Goal: Task Accomplishment & Management: Use online tool/utility

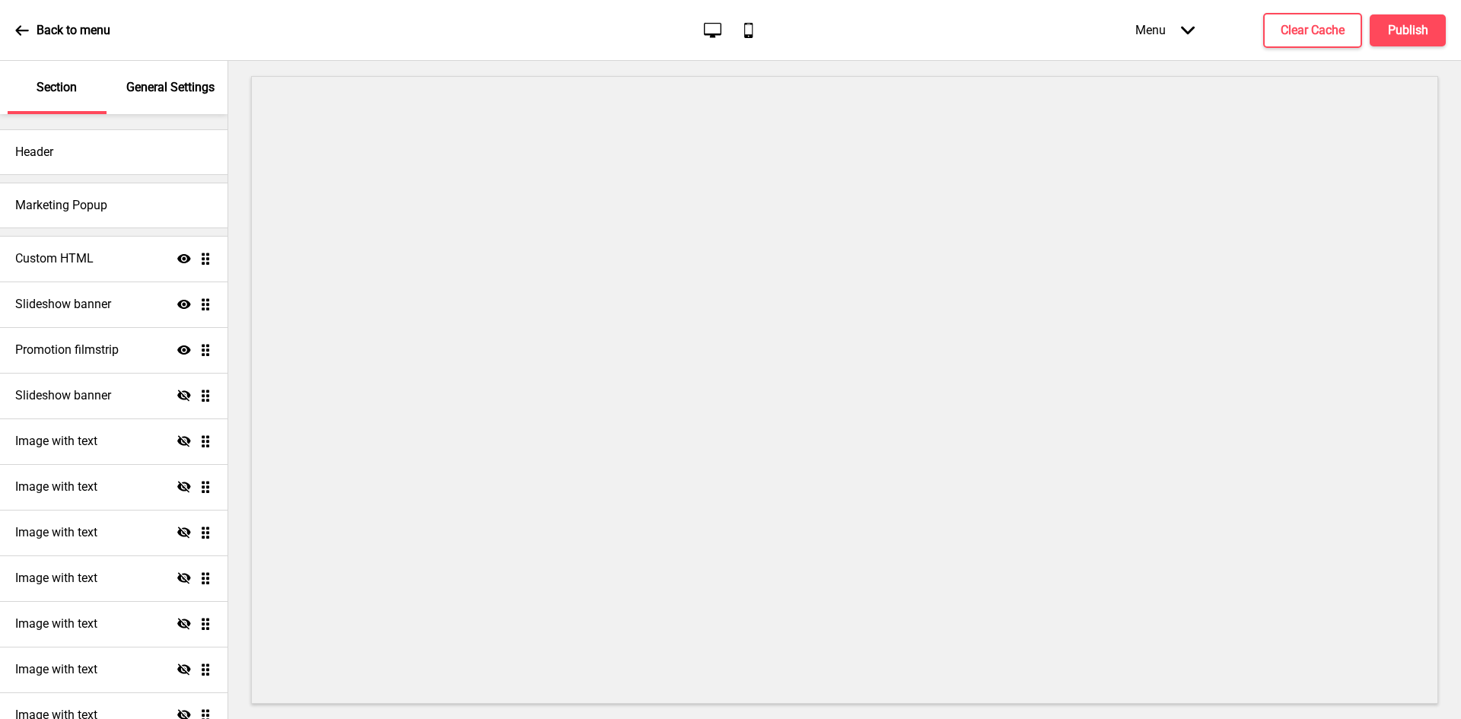
click at [95, 304] on h4 "Slideshow banner" at bounding box center [63, 304] width 96 height 17
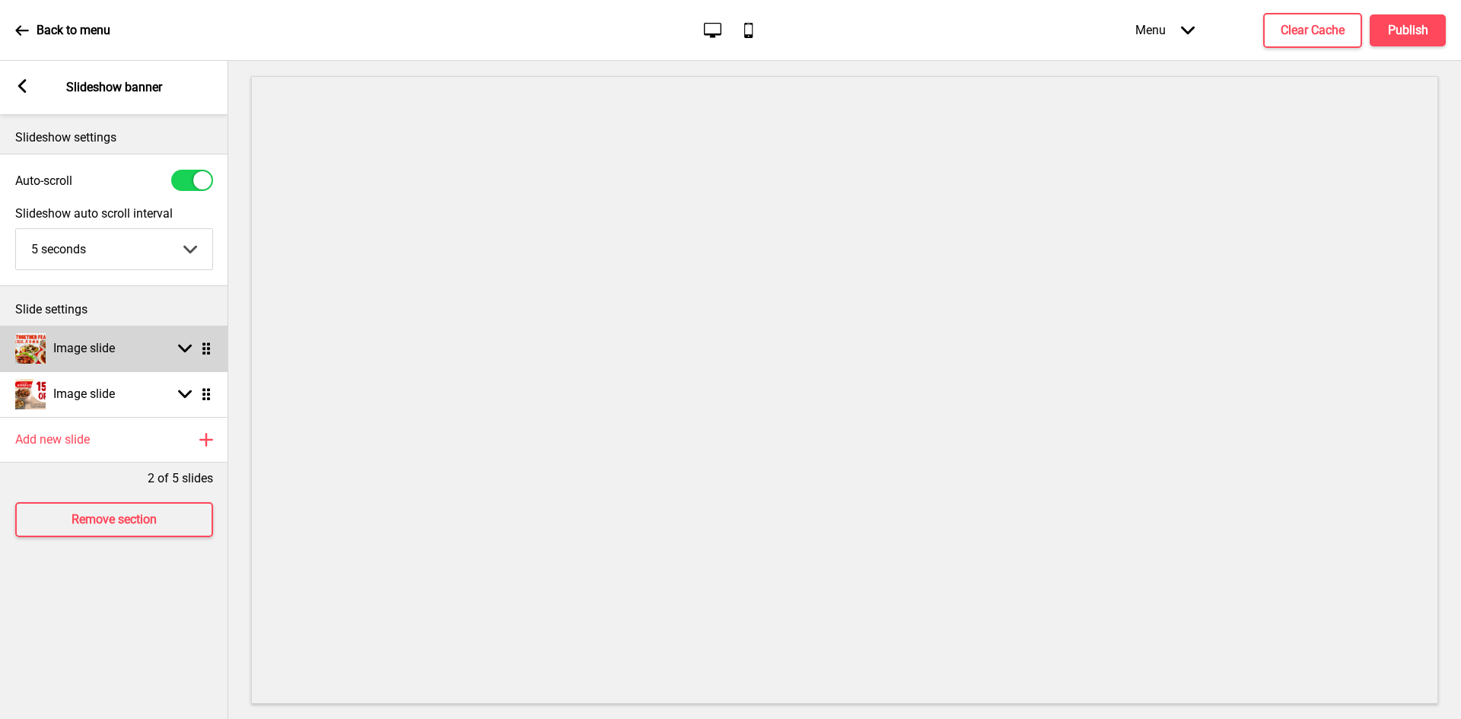
click at [189, 348] on icon at bounding box center [185, 349] width 14 height 8
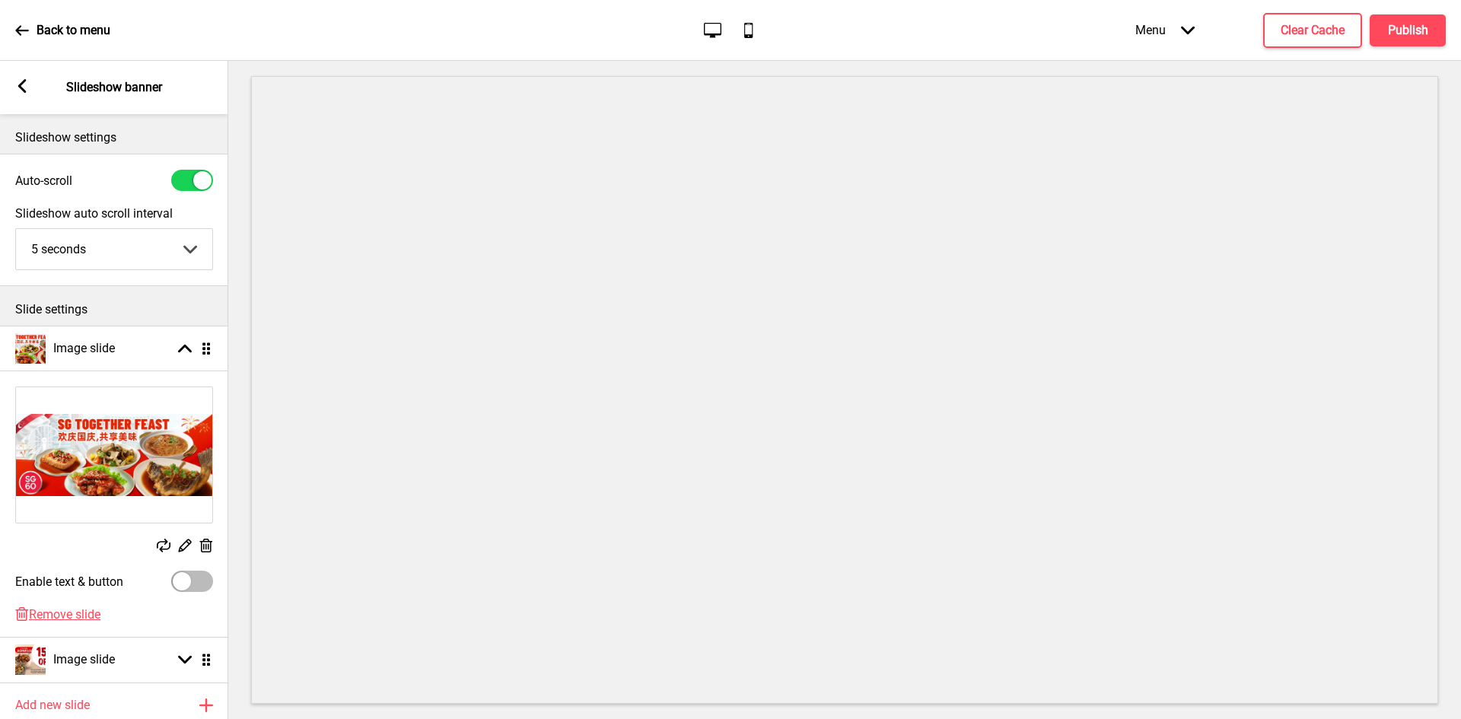
click at [202, 545] on icon at bounding box center [206, 546] width 13 height 14
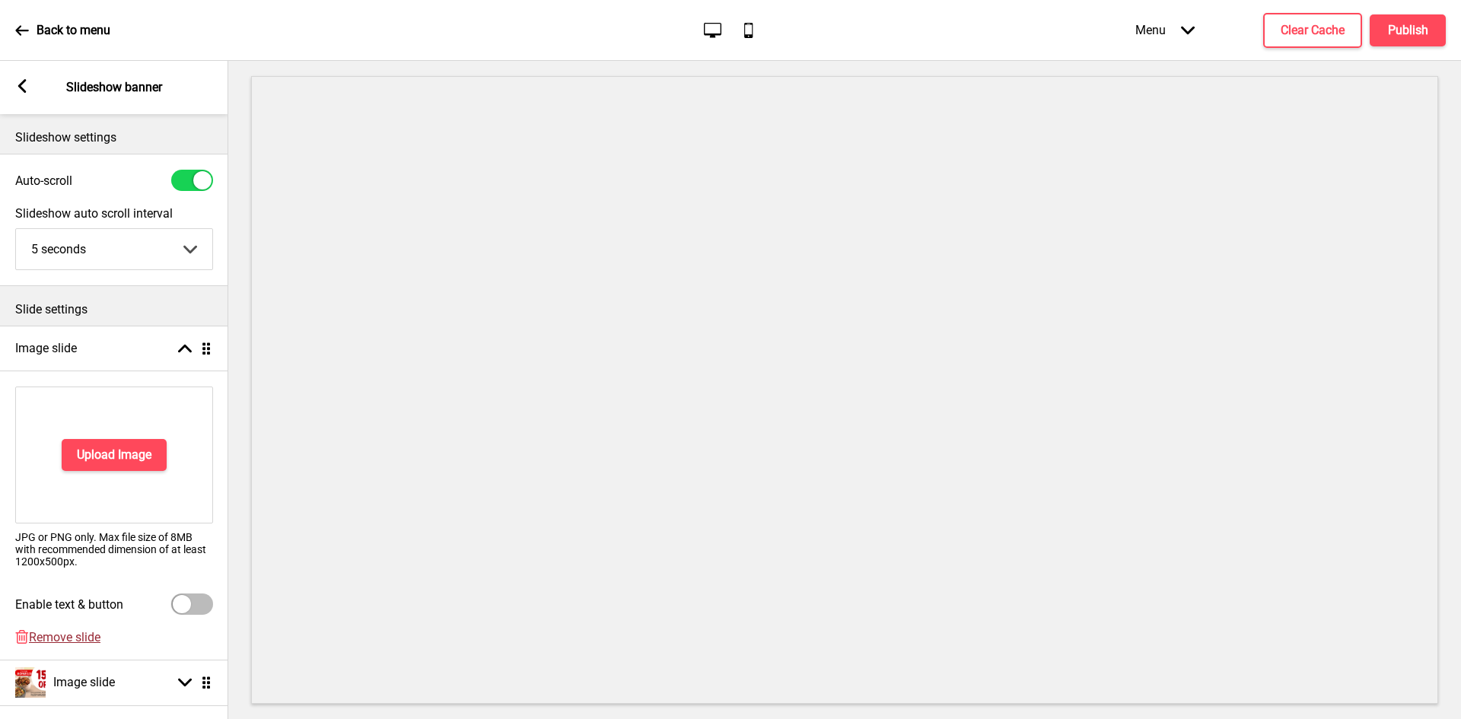
click at [80, 636] on span "Remove slide" at bounding box center [65, 637] width 72 height 14
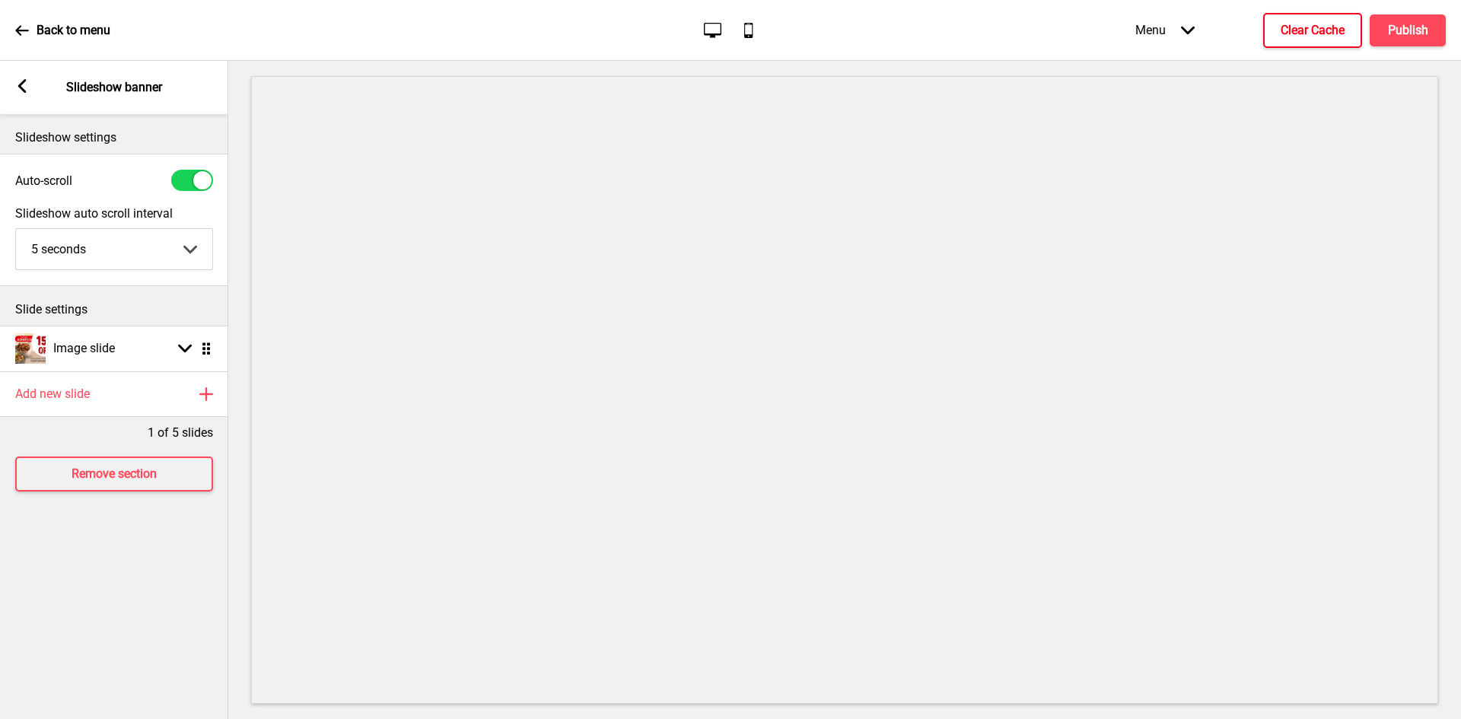
click at [1319, 43] on button "Clear Cache" at bounding box center [1312, 30] width 99 height 35
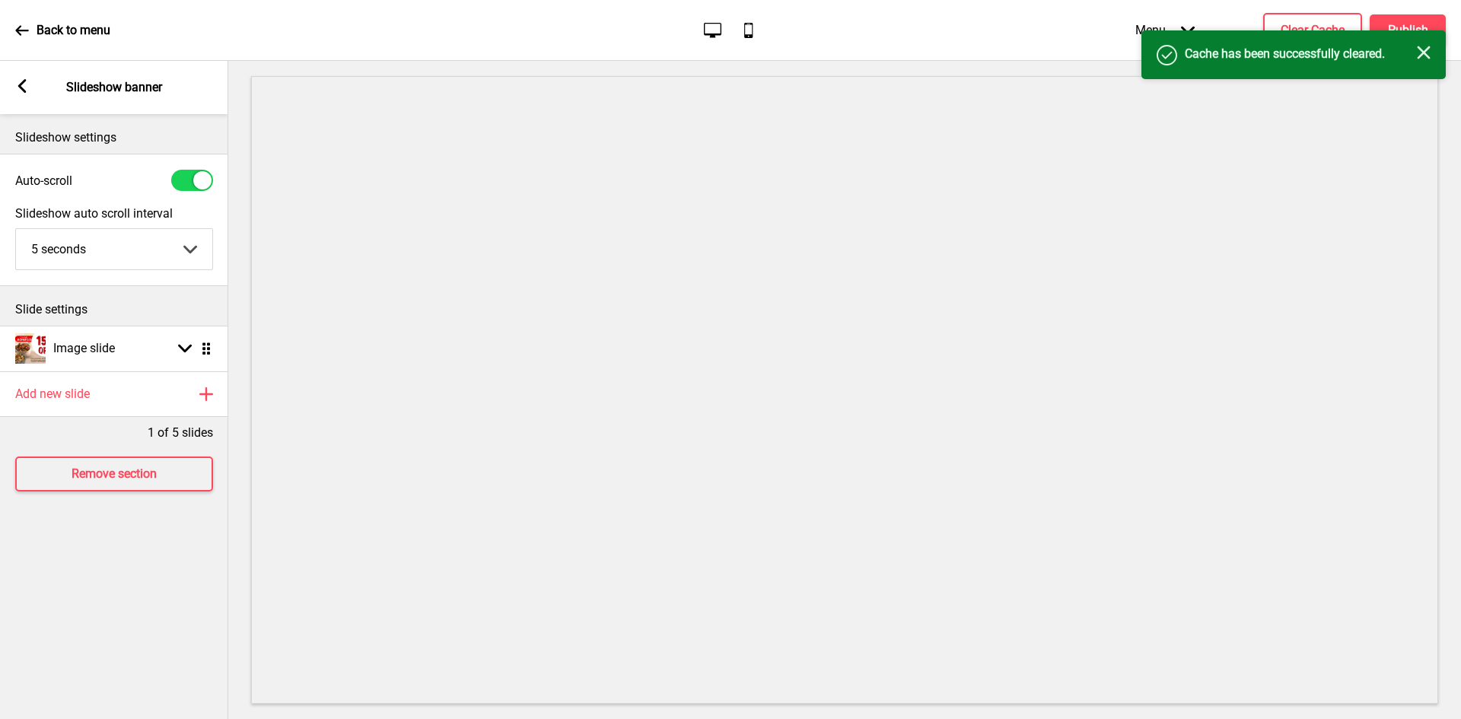
click at [1405, 31] on div "Success Cache has been successfully cleared. Close" at bounding box center [1293, 54] width 304 height 49
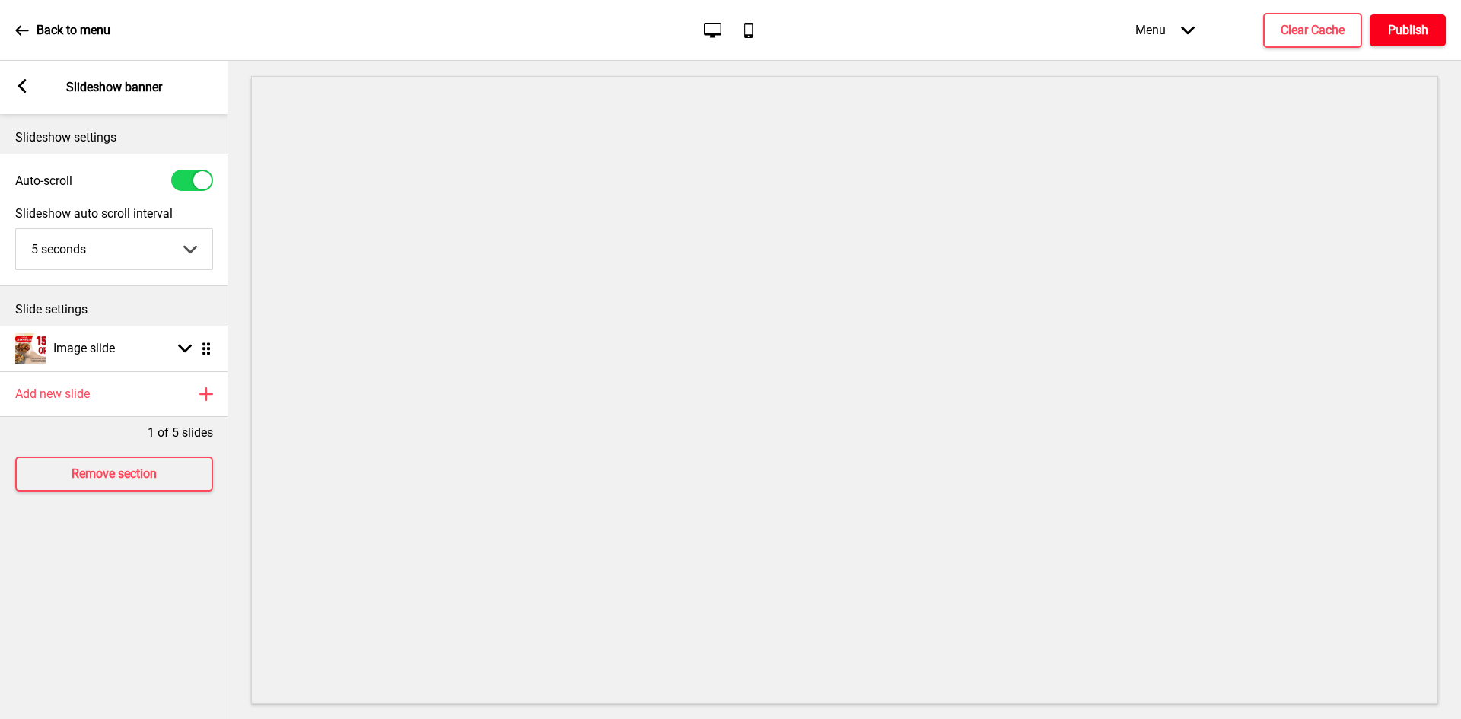
click at [1405, 30] on h4 "Publish" at bounding box center [1408, 30] width 40 height 17
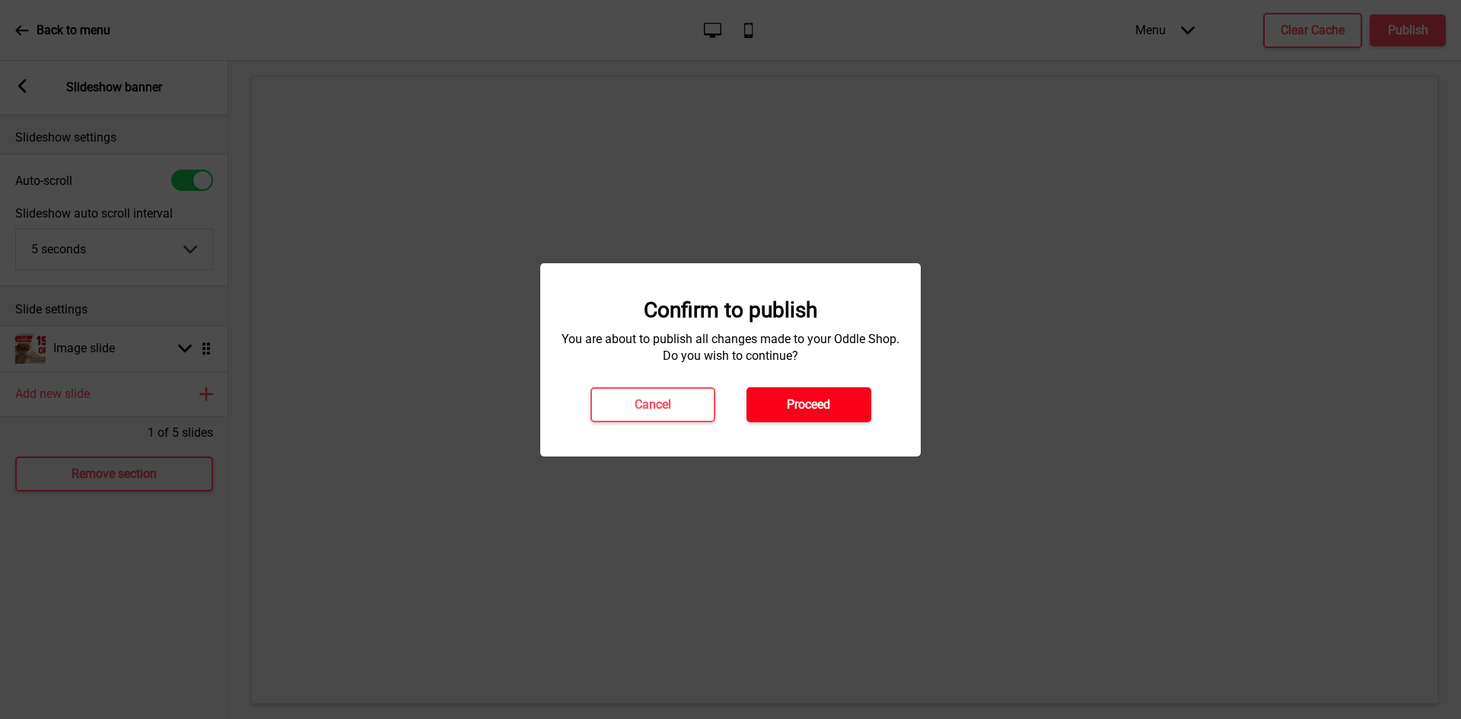
click at [810, 415] on button "Proceed" at bounding box center [808, 404] width 125 height 35
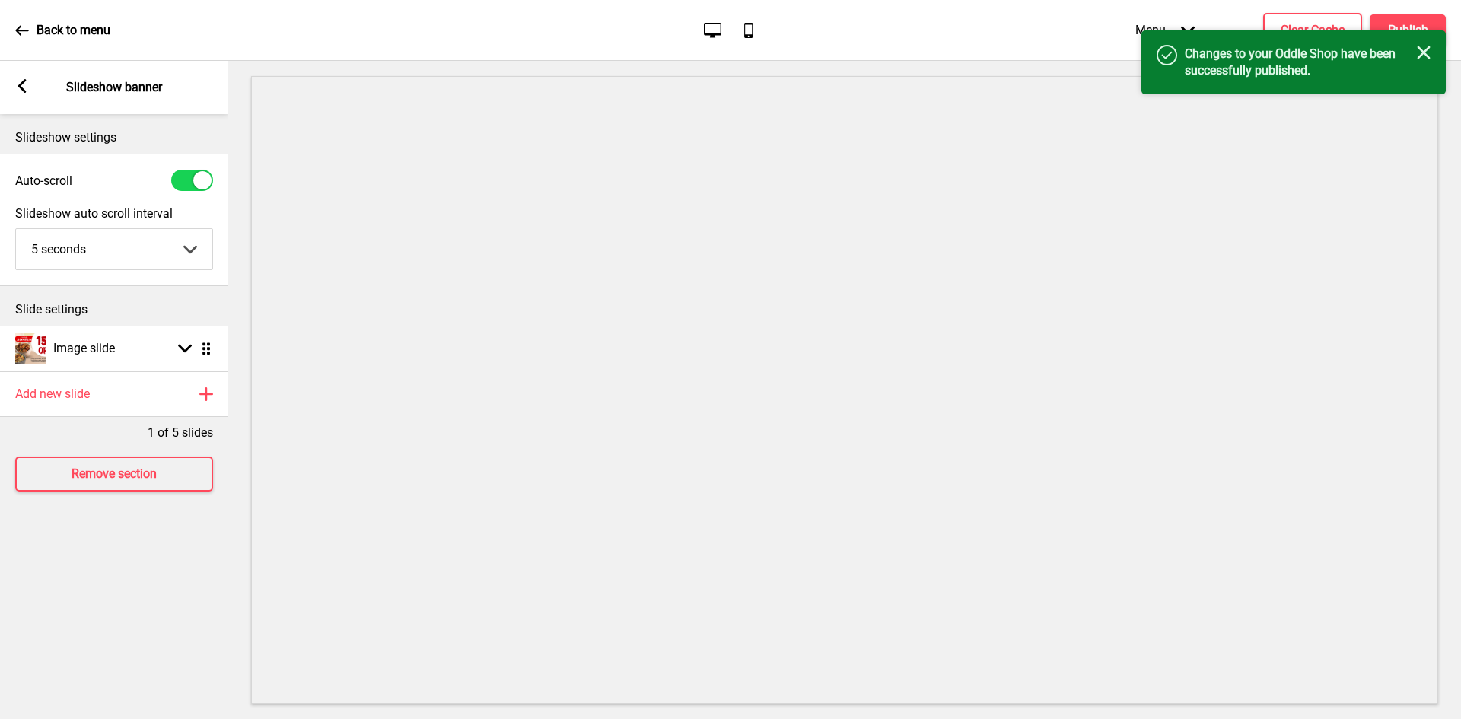
click at [76, 31] on p "Back to menu" at bounding box center [74, 30] width 74 height 17
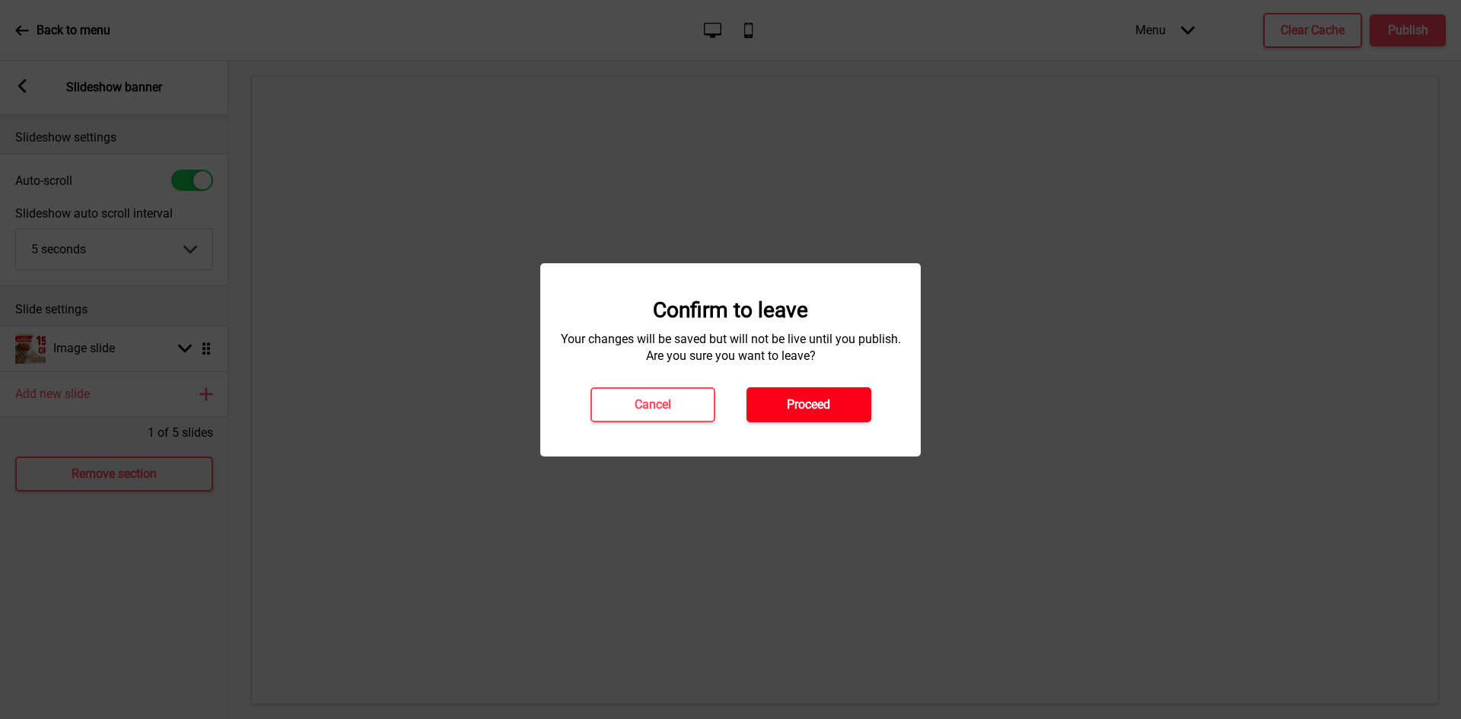
click at [816, 400] on h4 "Proceed" at bounding box center [808, 404] width 43 height 17
